Goal: Information Seeking & Learning: Check status

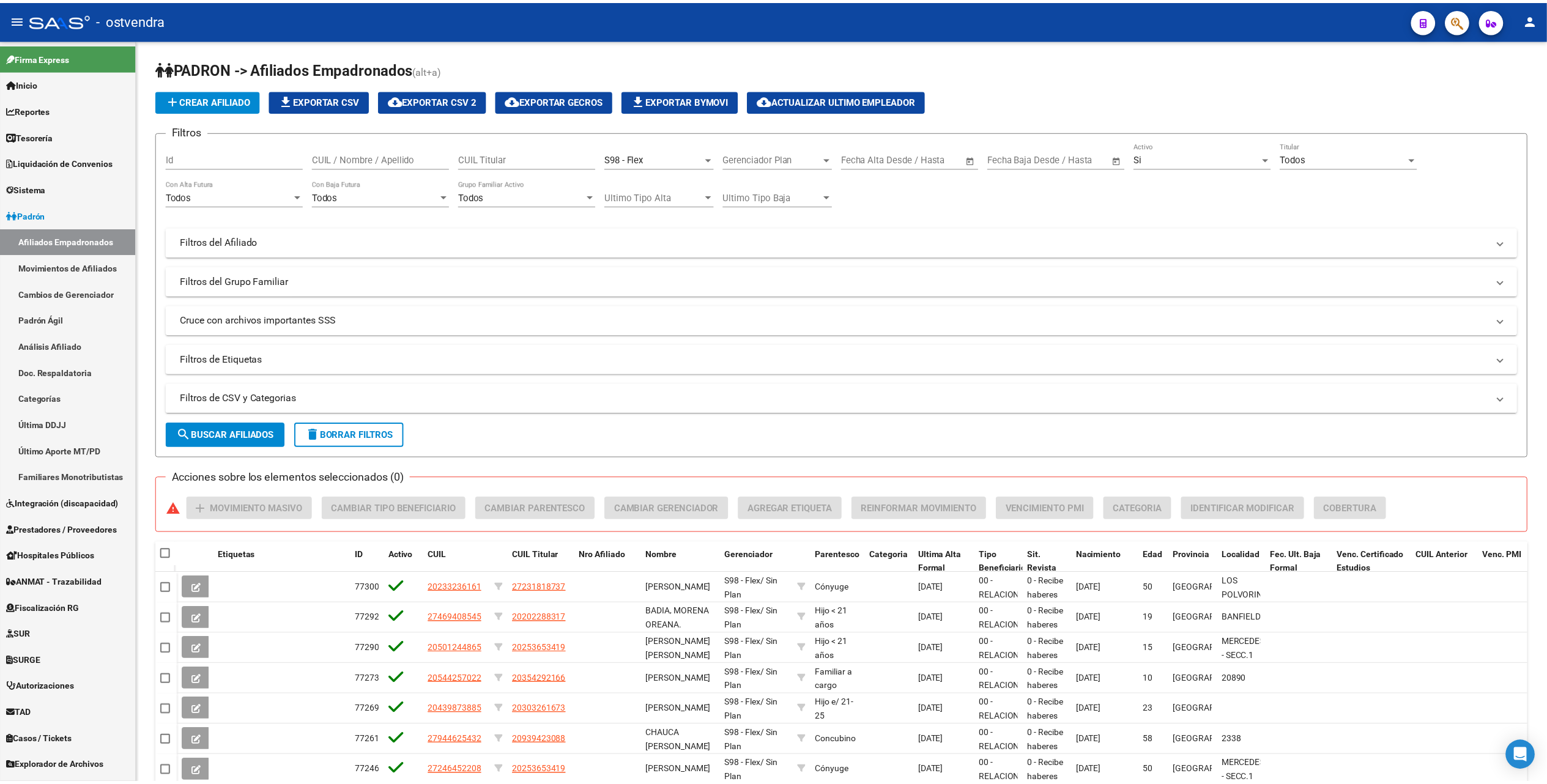
scroll to position [15, 0]
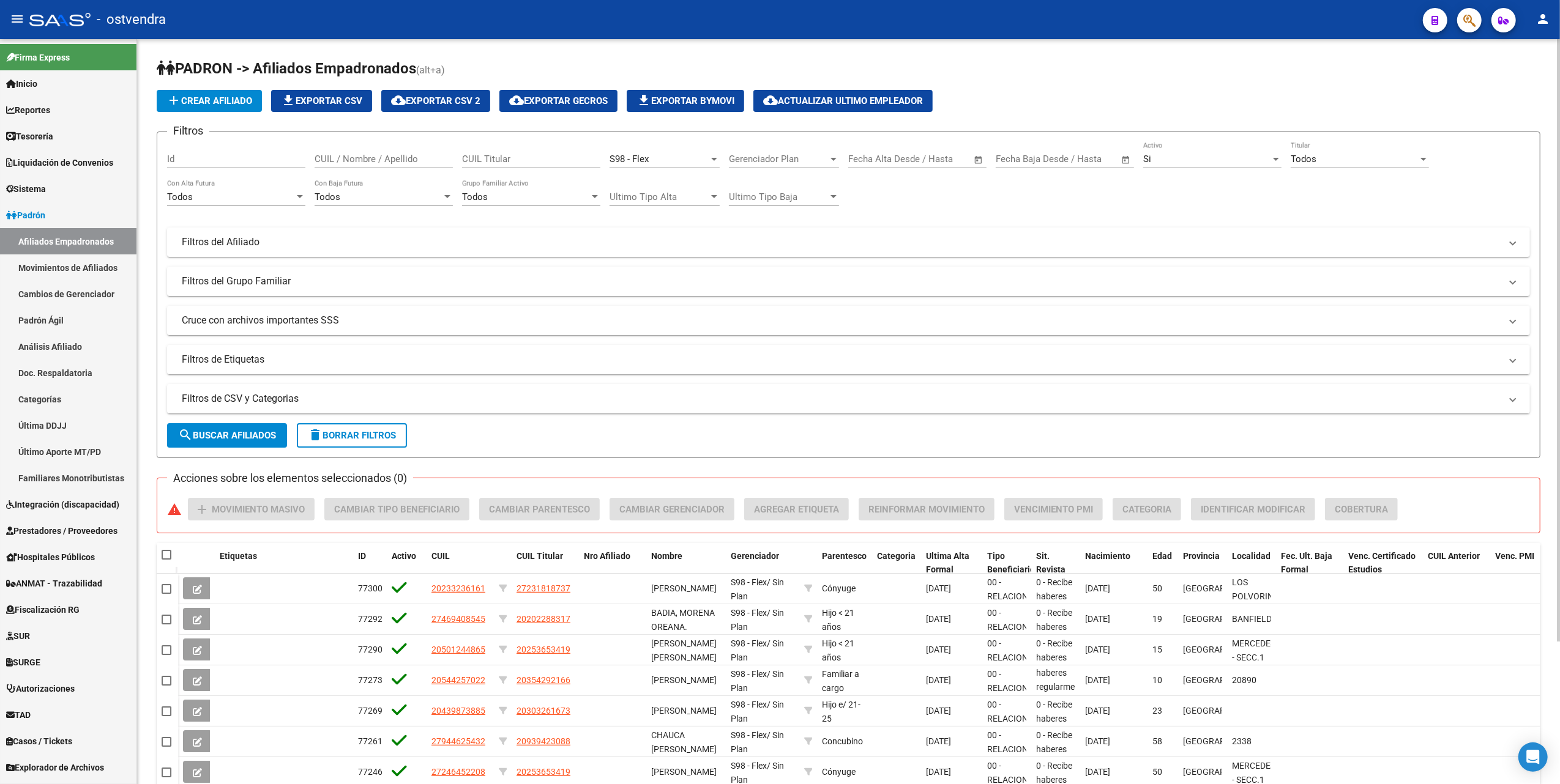
click at [1192, 98] on div "add Crear Afiliado file_download Exportar CSV cloud_download Exportar CSV 2 clo…" at bounding box center [849, 100] width 1384 height 22
click at [29, 214] on span "Padrón" at bounding box center [25, 216] width 40 height 13
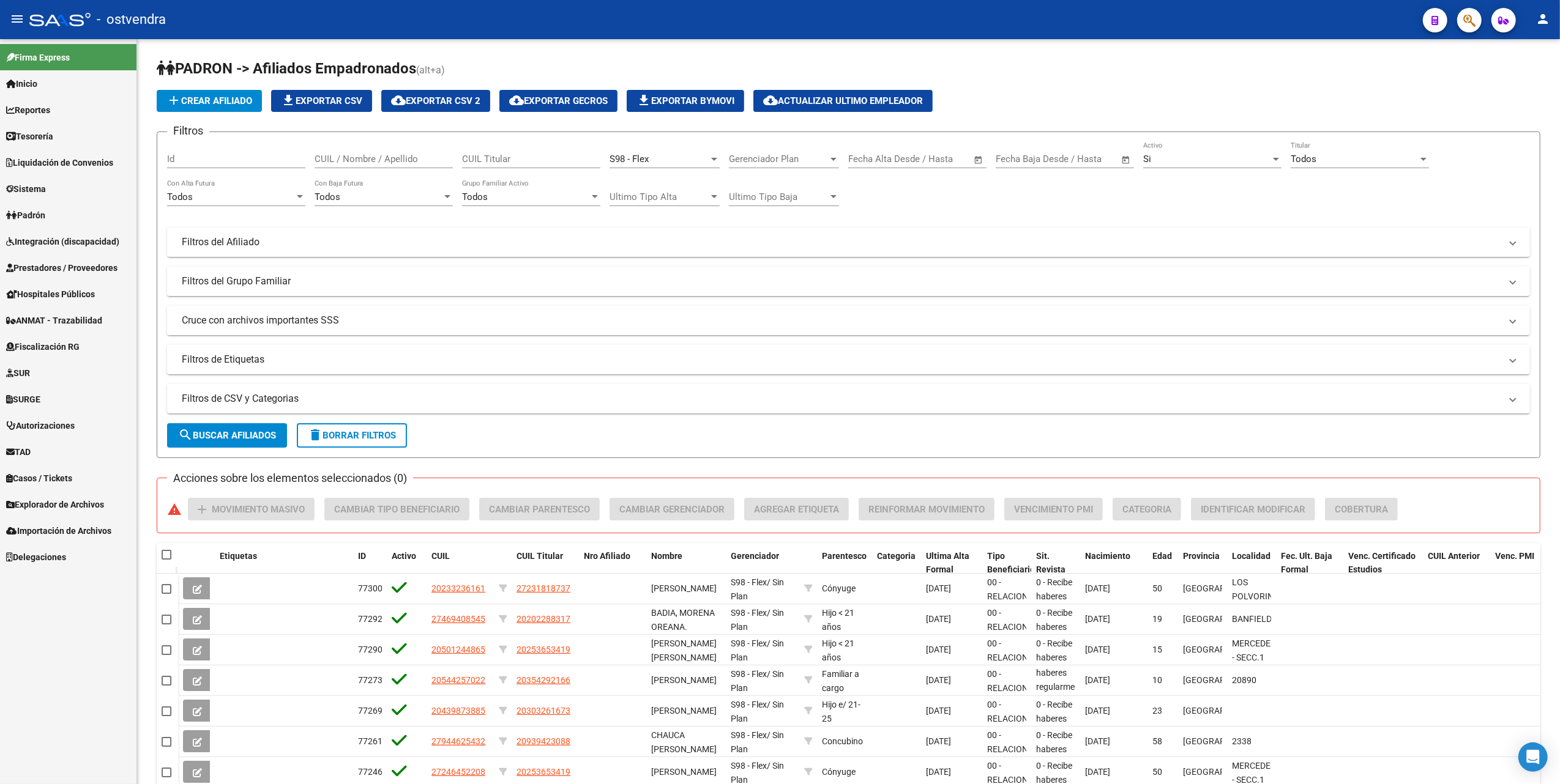
click at [50, 268] on span "Prestadores / Proveedores" at bounding box center [62, 268] width 112 height 13
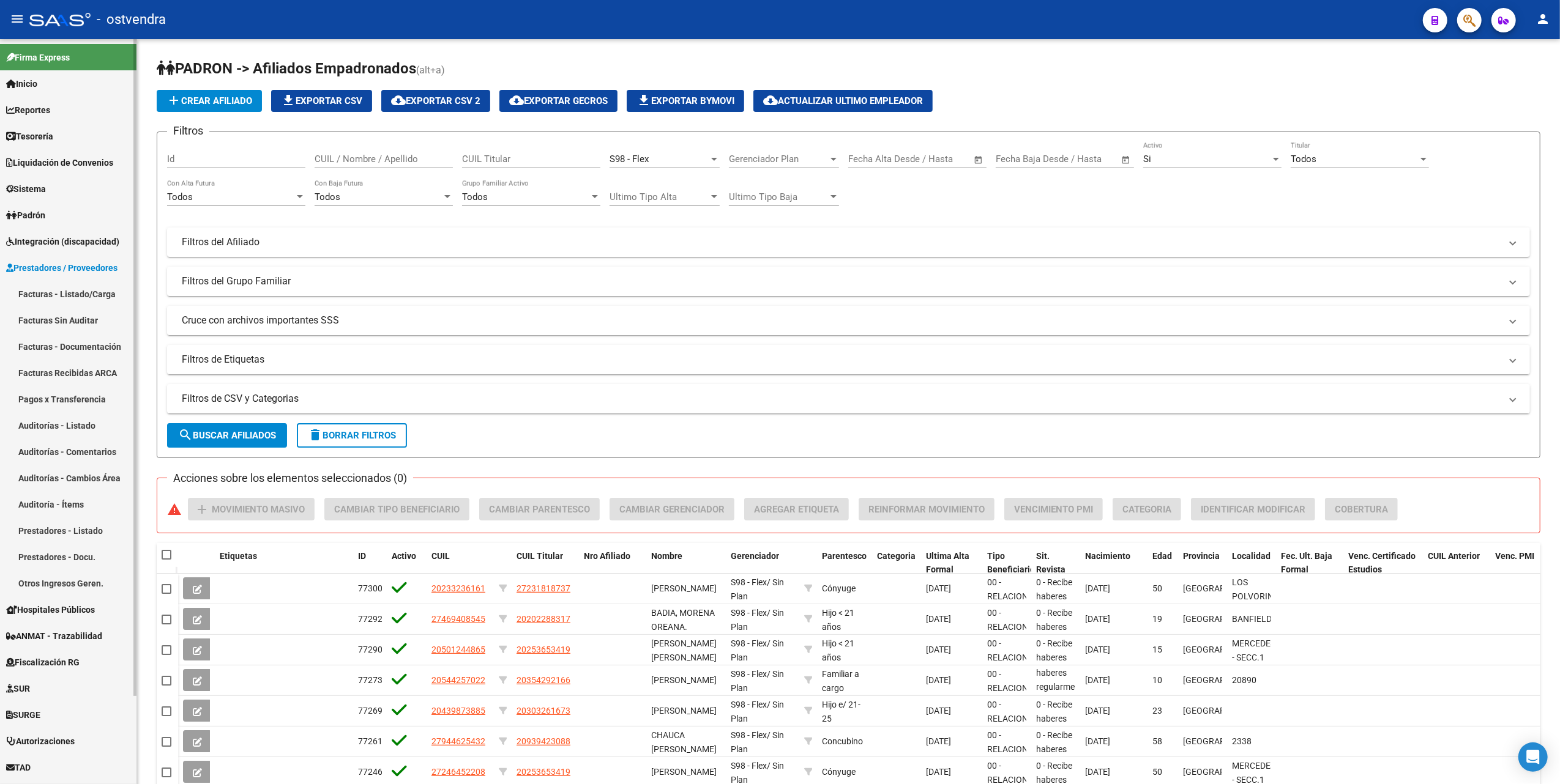
click at [77, 296] on link "Facturas - Listado/Carga" at bounding box center [68, 293] width 137 height 26
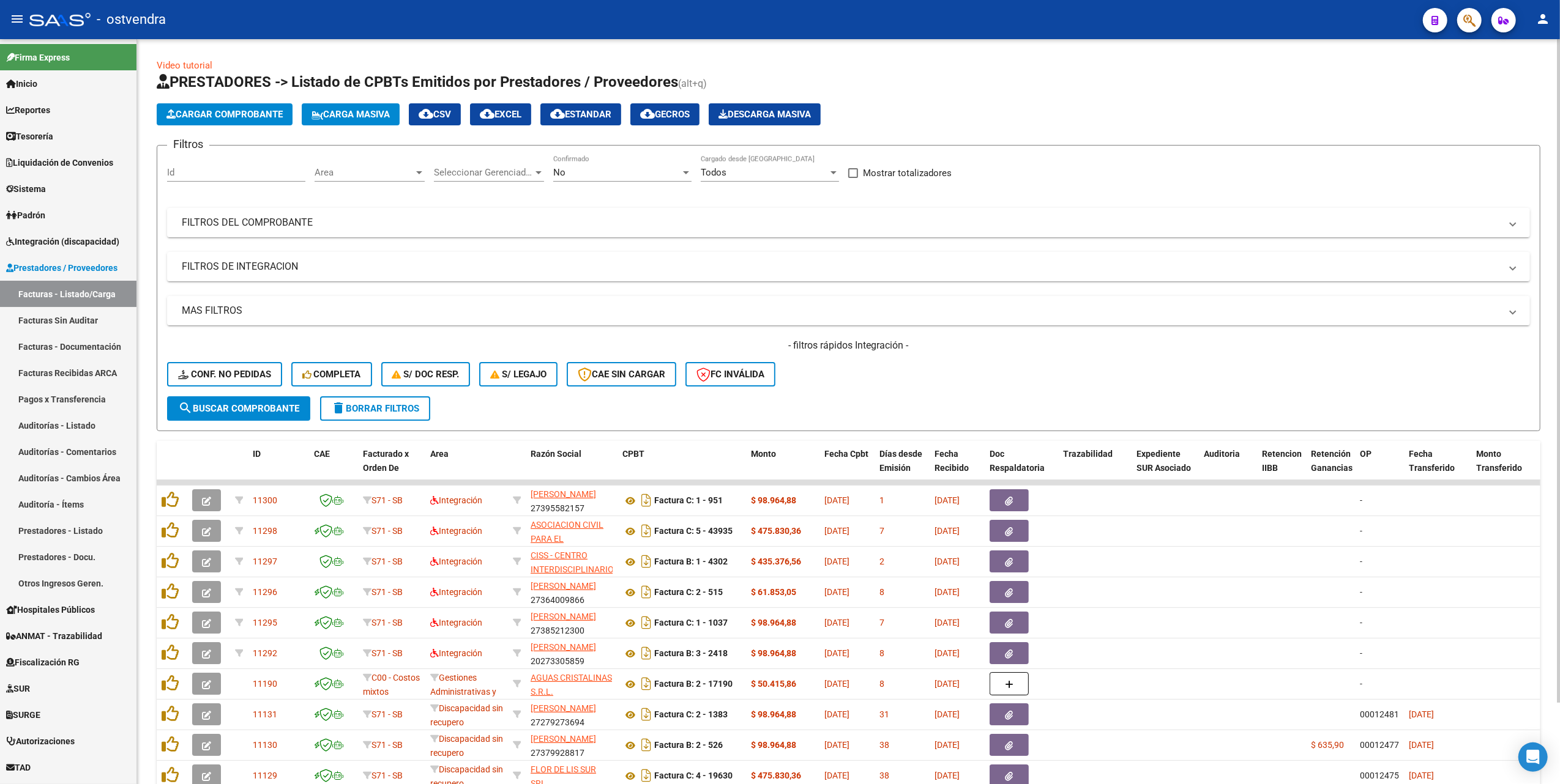
click at [1158, 351] on h4 "- filtros rápidos Integración -" at bounding box center [848, 346] width 1362 height 13
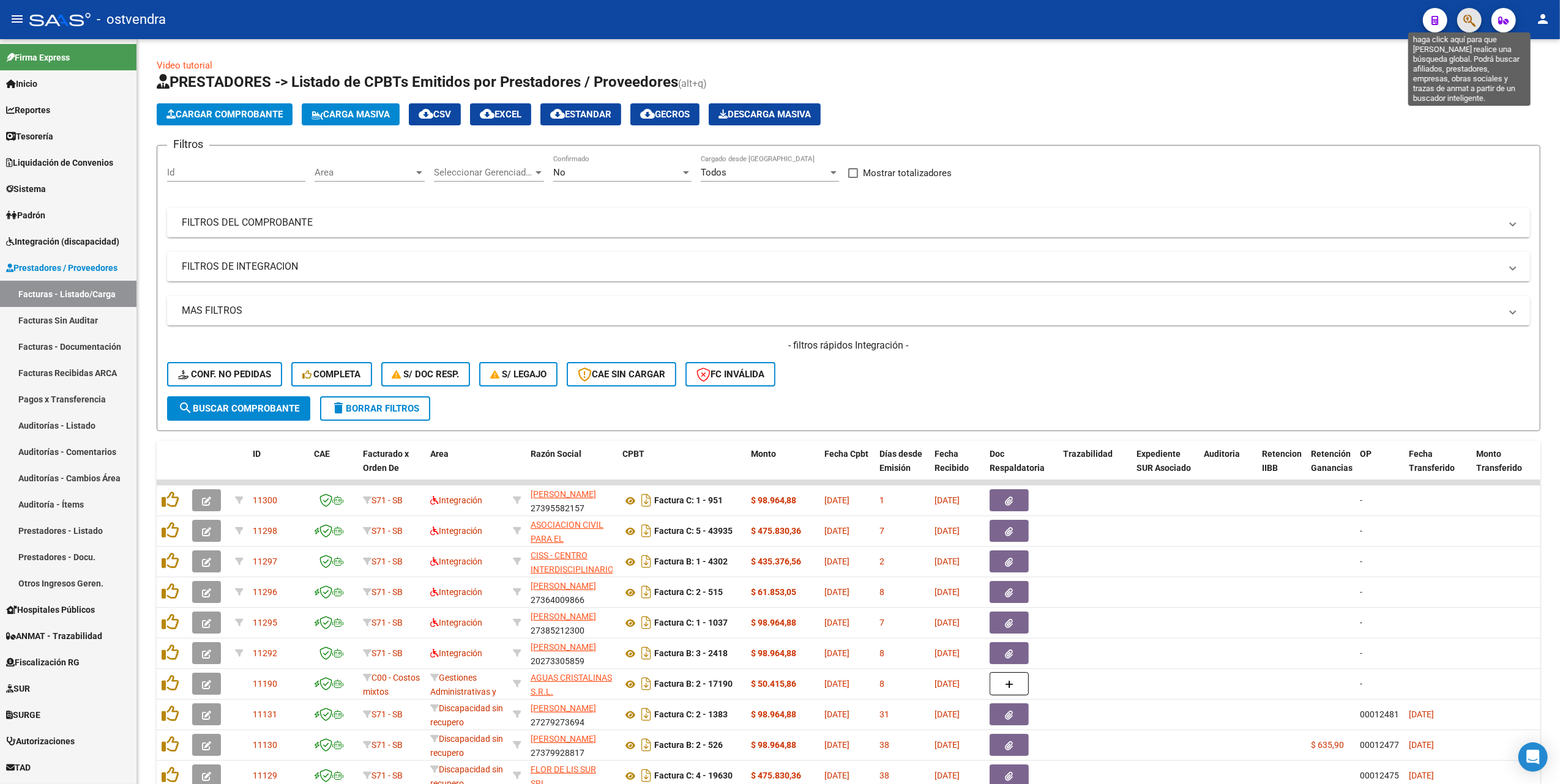
click at [1464, 17] on icon "button" at bounding box center [1468, 20] width 13 height 14
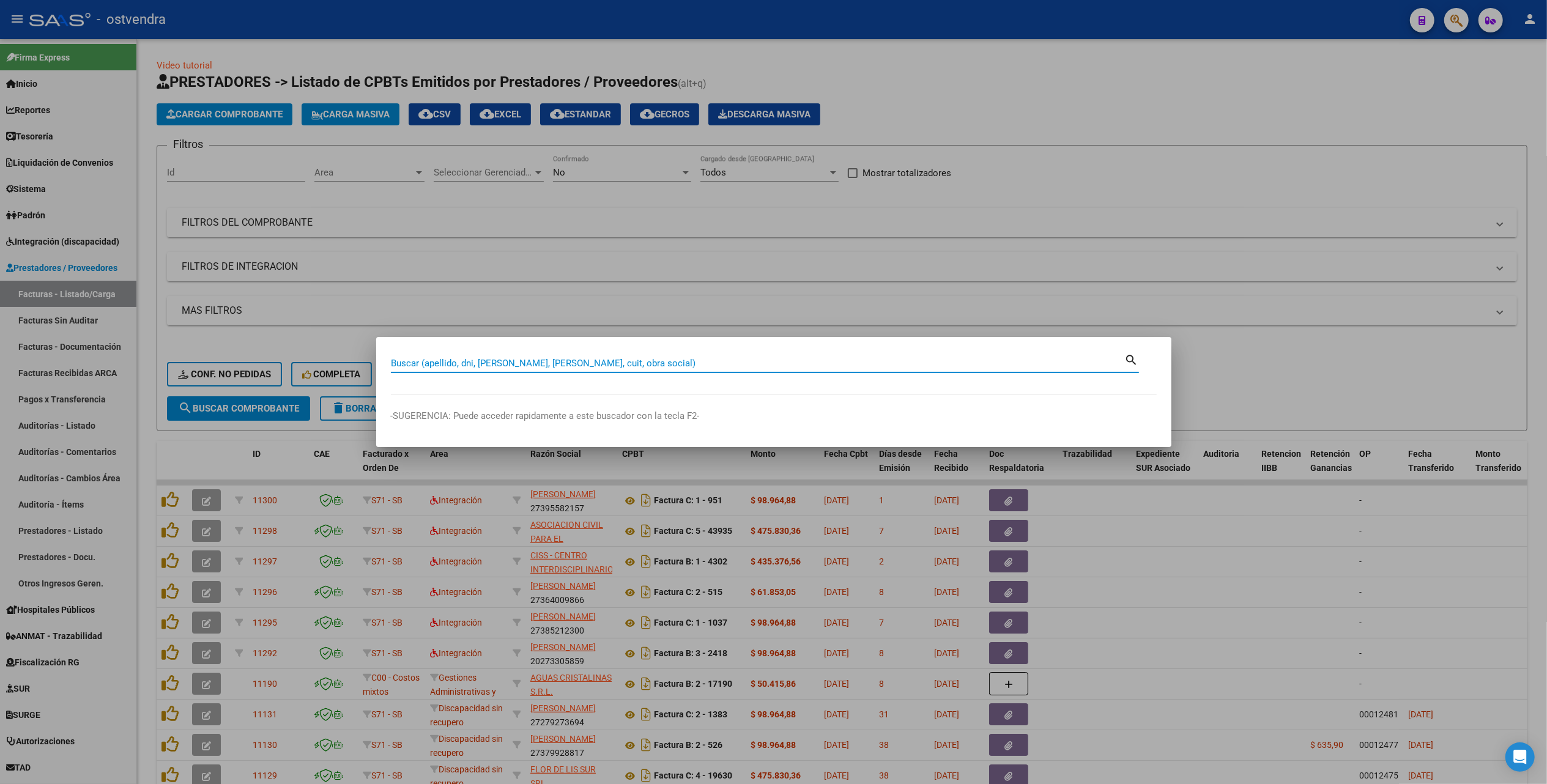
click at [689, 363] on input "Buscar (apellido, dni, [PERSON_NAME], [PERSON_NAME], cuit, obra social)" at bounding box center [758, 362] width 734 height 11
paste input "59552336"
type input "59552336"
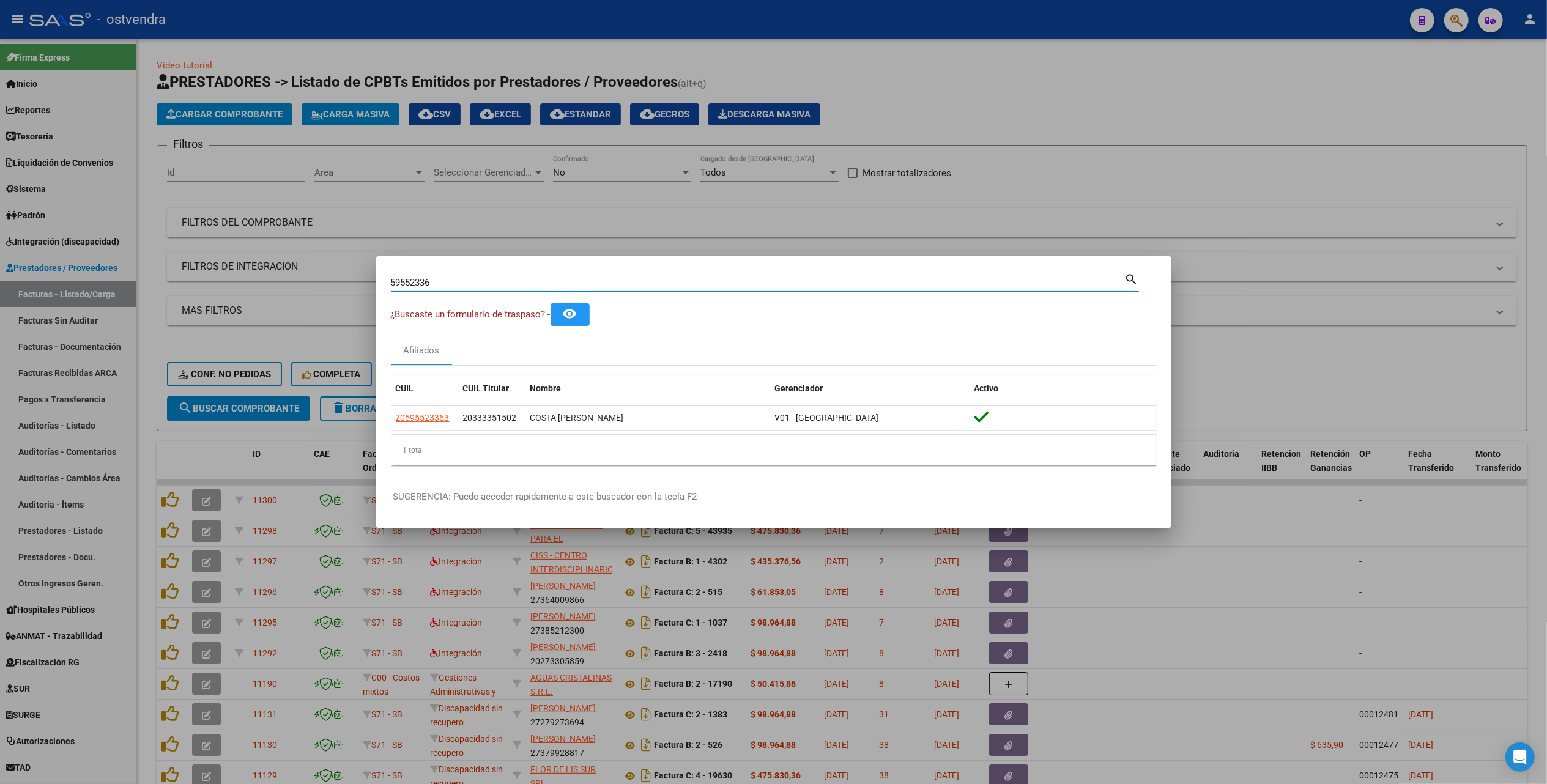
click at [1458, 19] on div at bounding box center [774, 392] width 1547 height 784
click at [1458, 19] on button "button" at bounding box center [1455, 19] width 24 height 24
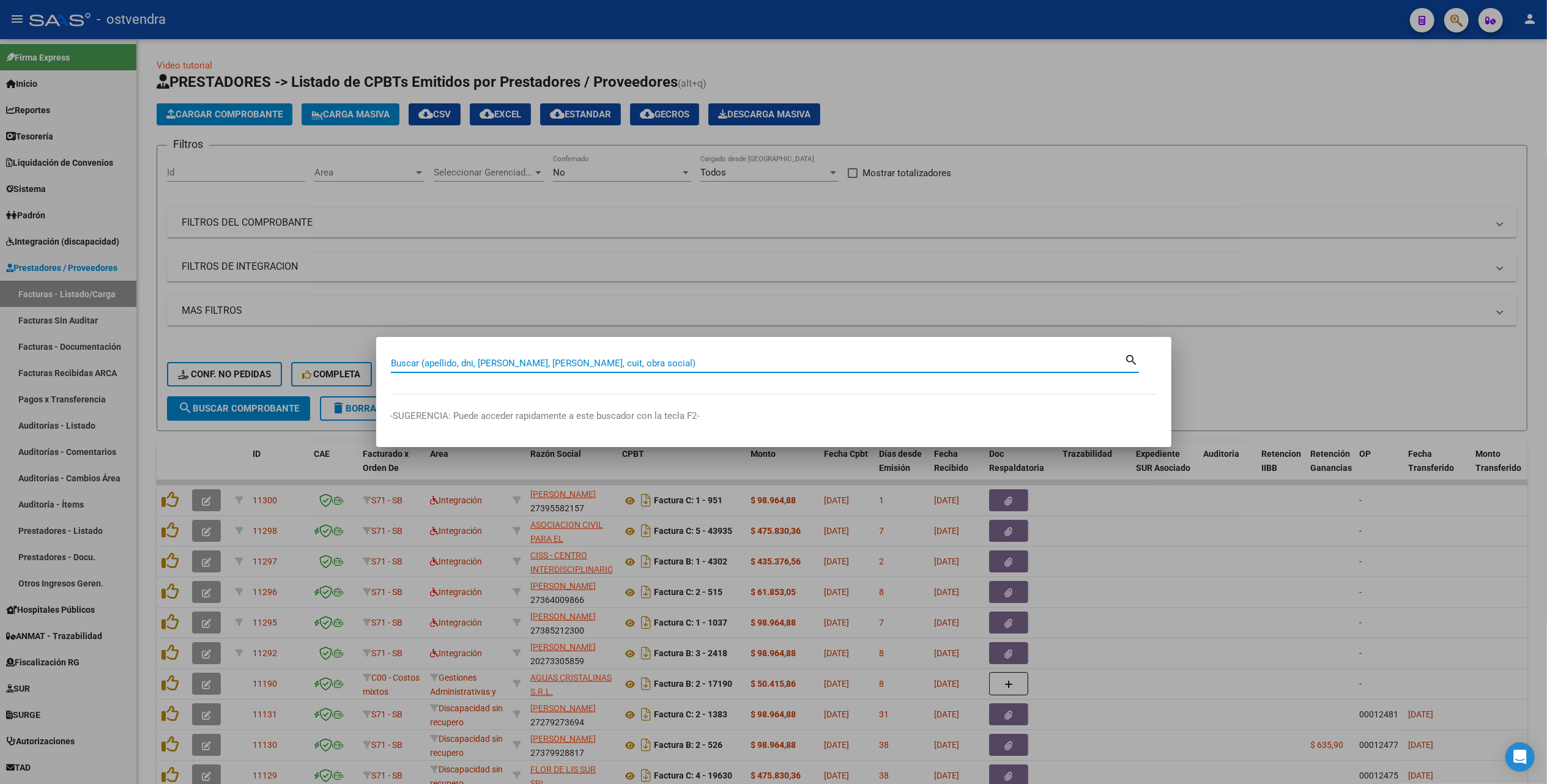
click at [870, 366] on input "Buscar (apellido, dni, [PERSON_NAME], [PERSON_NAME], cuit, obra social)" at bounding box center [758, 362] width 734 height 11
paste input "13838020"
type input "13838020"
